Goal: Use online tool/utility: Utilize a website feature to perform a specific function

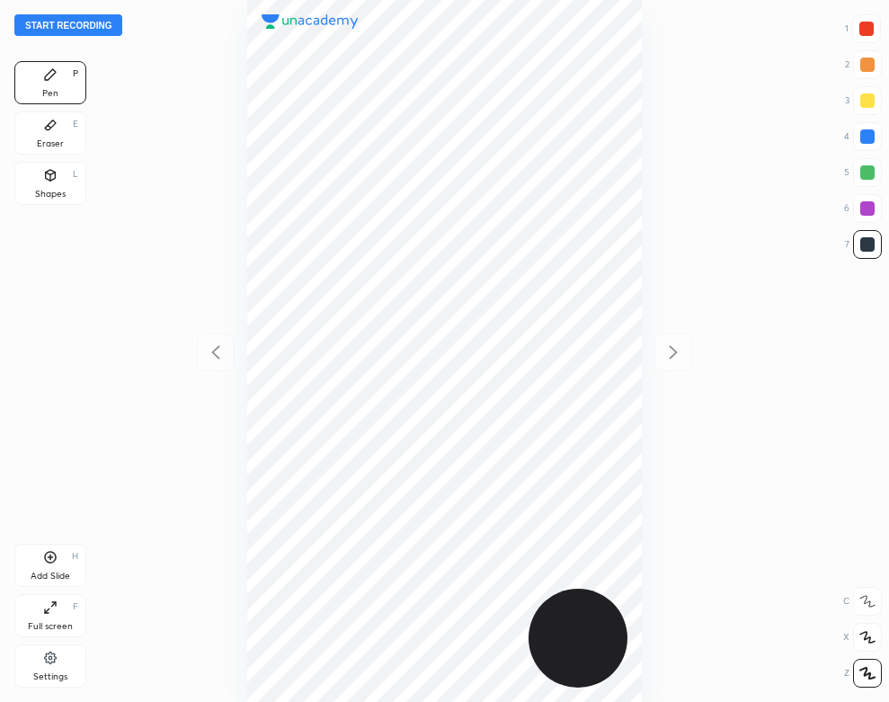
scroll to position [702, 602]
click at [105, 30] on button "Start recording" at bounding box center [68, 25] width 108 height 22
click at [46, 669] on div "Settings" at bounding box center [50, 666] width 72 height 43
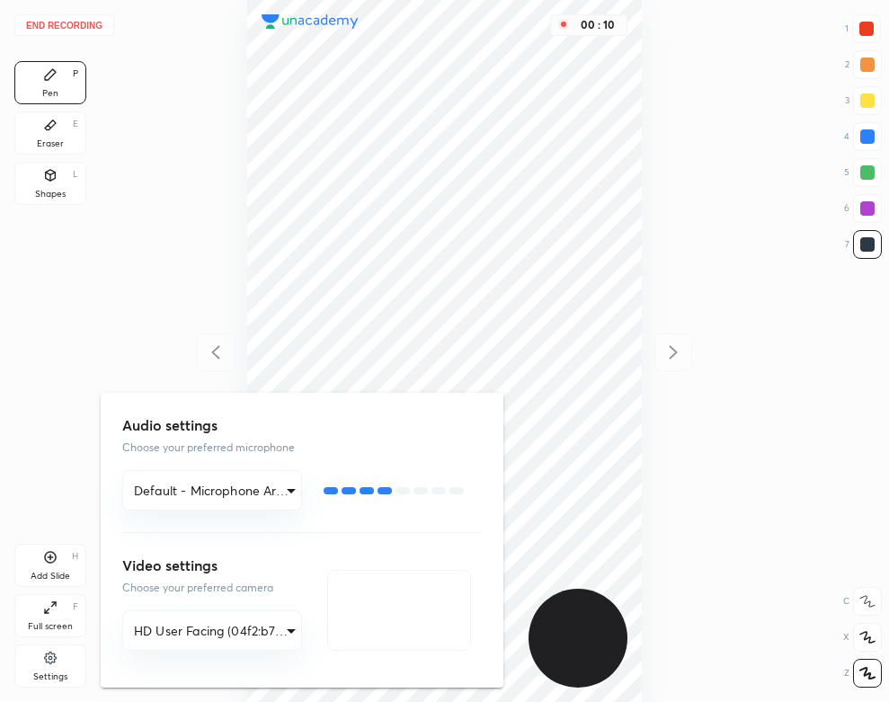
click at [178, 305] on div at bounding box center [444, 351] width 889 height 702
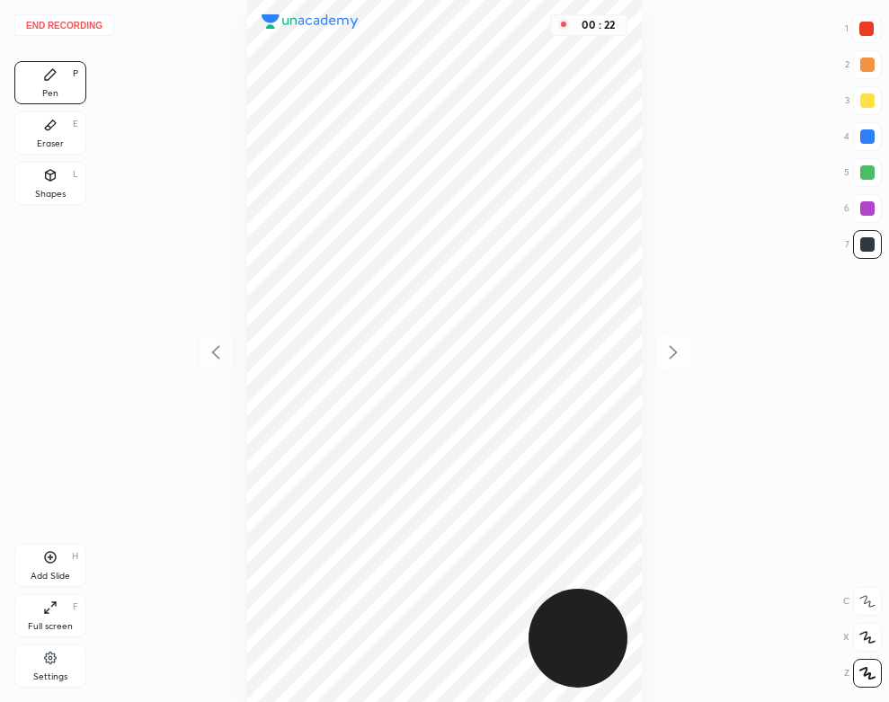
click at [878, 138] on div at bounding box center [867, 136] width 29 height 29
click at [40, 572] on div "Add Slide" at bounding box center [51, 576] width 40 height 9
click at [57, 190] on div "Shapes" at bounding box center [50, 194] width 31 height 9
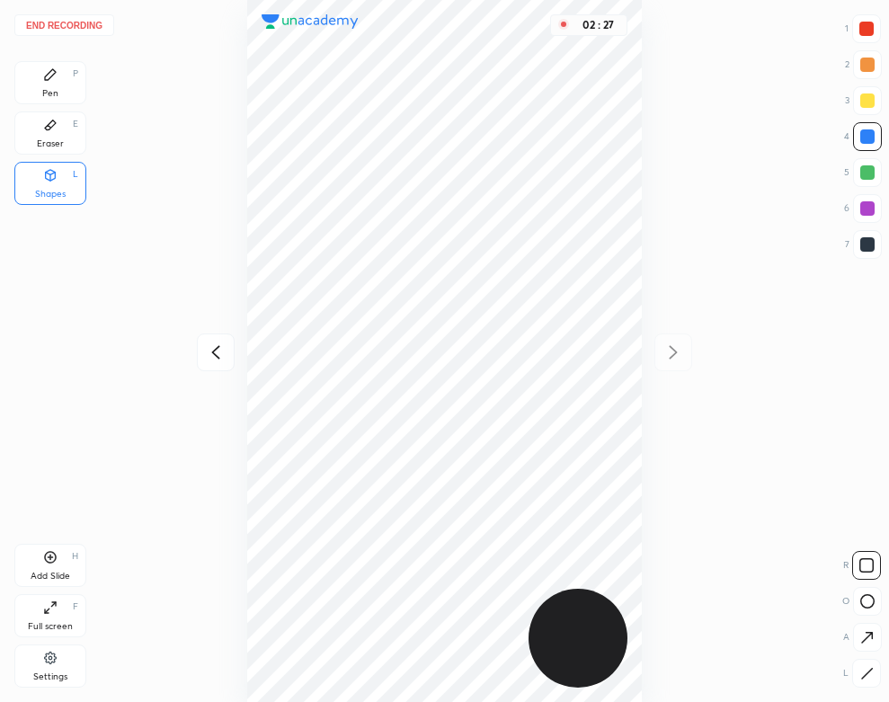
click at [78, 90] on div "Pen P" at bounding box center [50, 82] width 72 height 43
click at [86, 30] on button "End recording" at bounding box center [64, 25] width 100 height 22
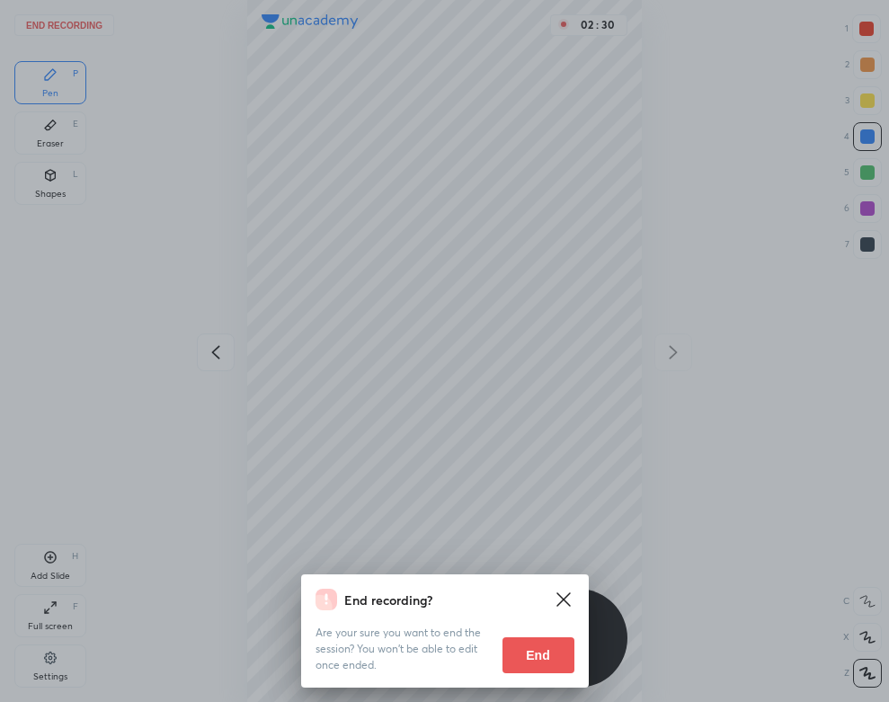
click at [554, 650] on button "End" at bounding box center [539, 656] width 72 height 36
